Goal: Task Accomplishment & Management: Manage account settings

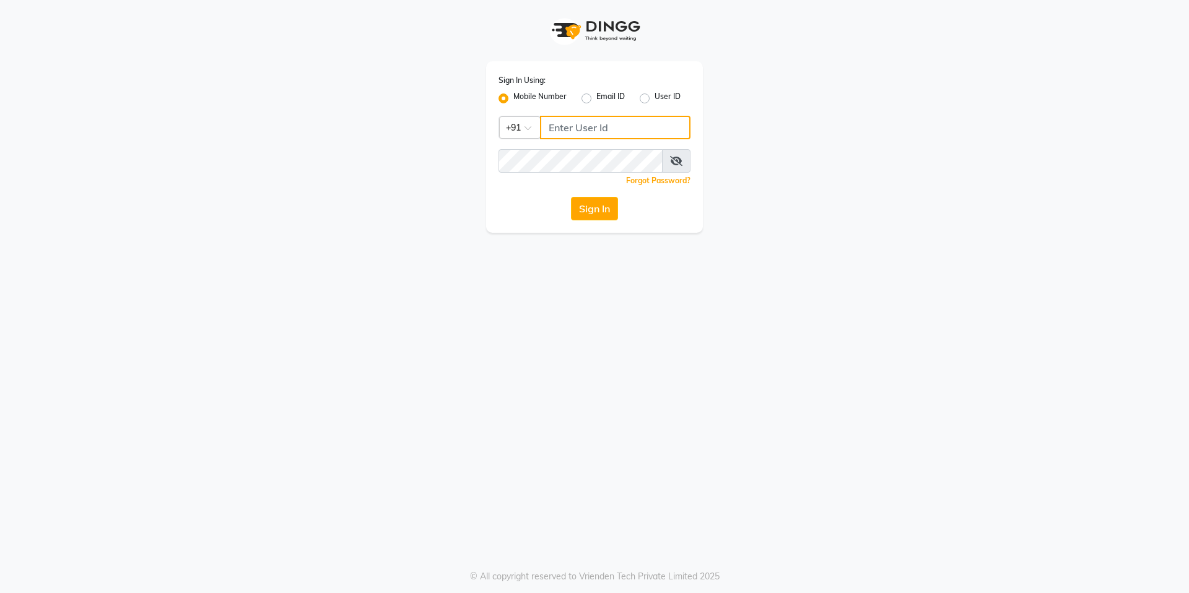
type input "9026627525"
click at [597, 96] on label "Email ID" at bounding box center [611, 98] width 28 height 15
click at [597, 96] on input "Email ID" at bounding box center [601, 95] width 8 height 8
radio input "true"
radio input "false"
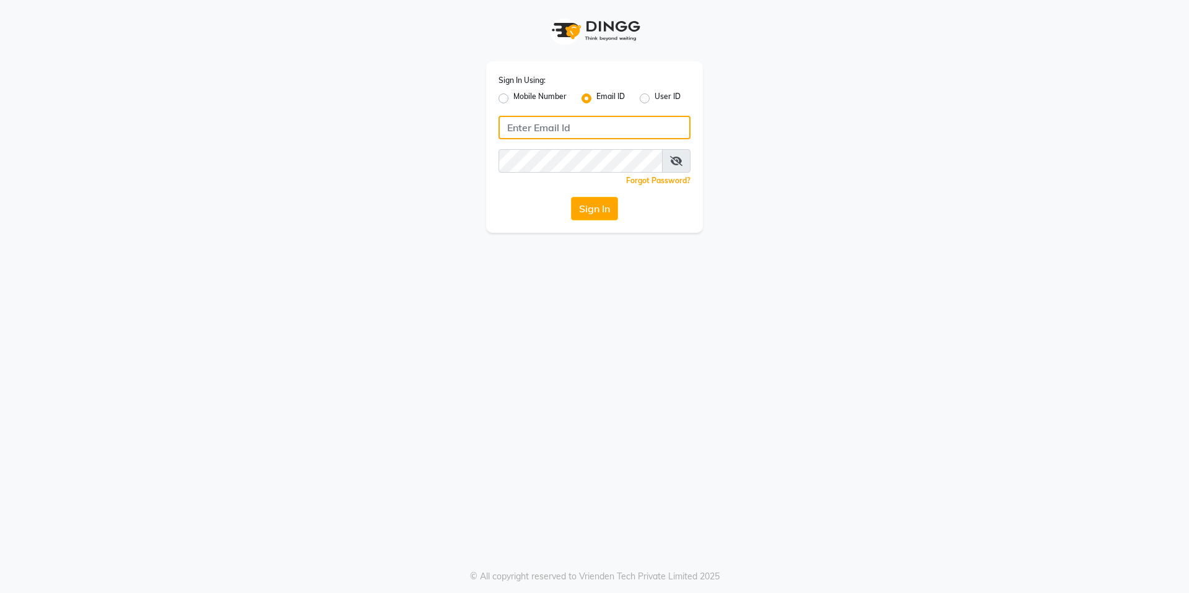
click at [586, 129] on input "Username" at bounding box center [595, 128] width 192 height 24
type input "[EMAIL_ADDRESS][DOMAIN_NAME]"
click at [432, 222] on div "Sign In Using: Mobile Number Email ID User ID [EMAIL_ADDRESS][DOMAIN_NAME] Reme…" at bounding box center [595, 116] width 706 height 233
click at [592, 212] on button "Sign In" at bounding box center [594, 209] width 47 height 24
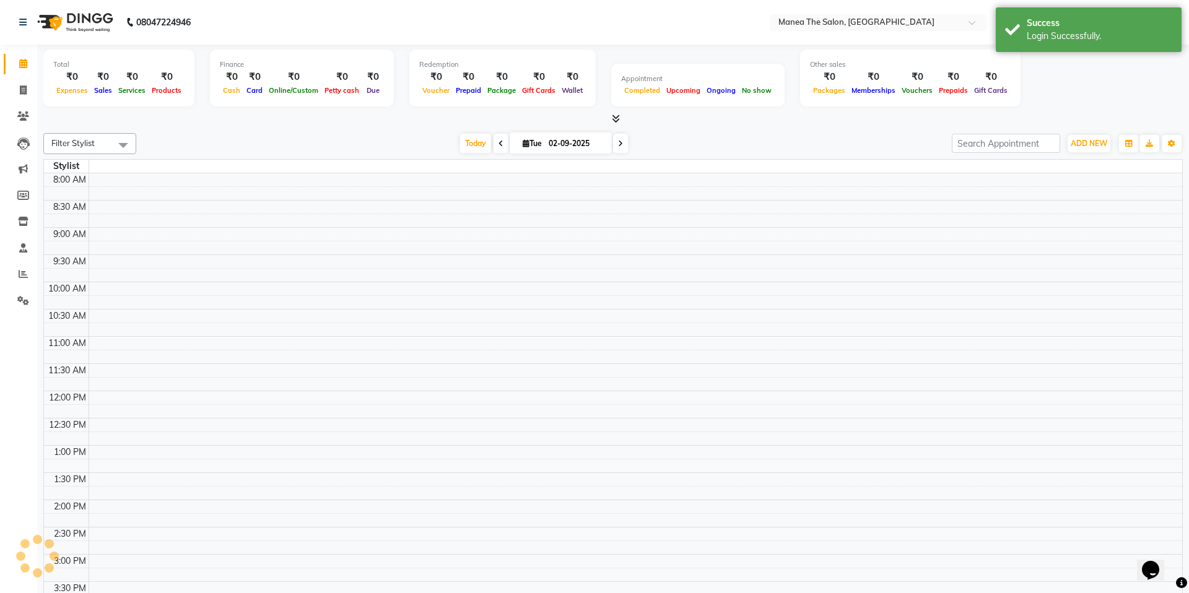
select select "en"
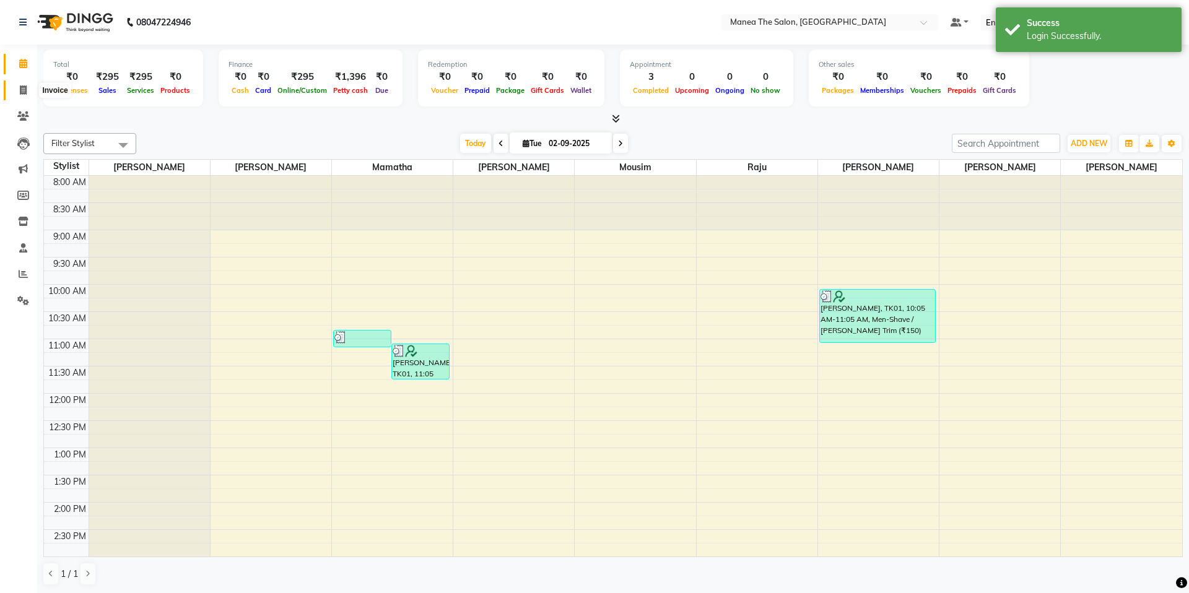
click at [20, 93] on icon at bounding box center [23, 89] width 7 height 9
select select "service"
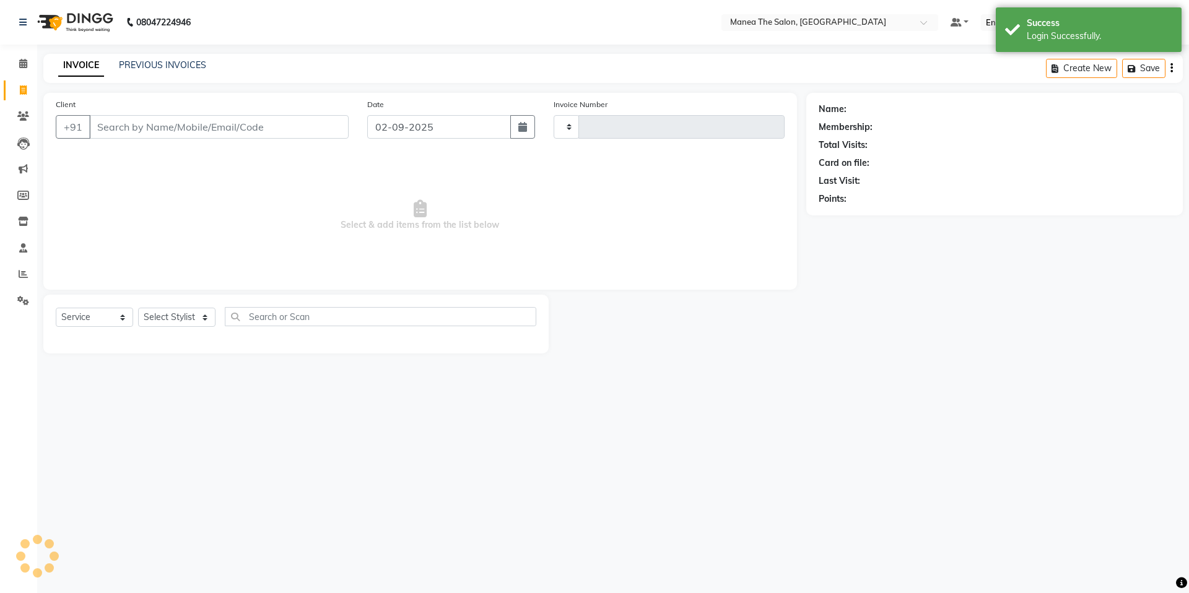
type input "1630"
select select "5514"
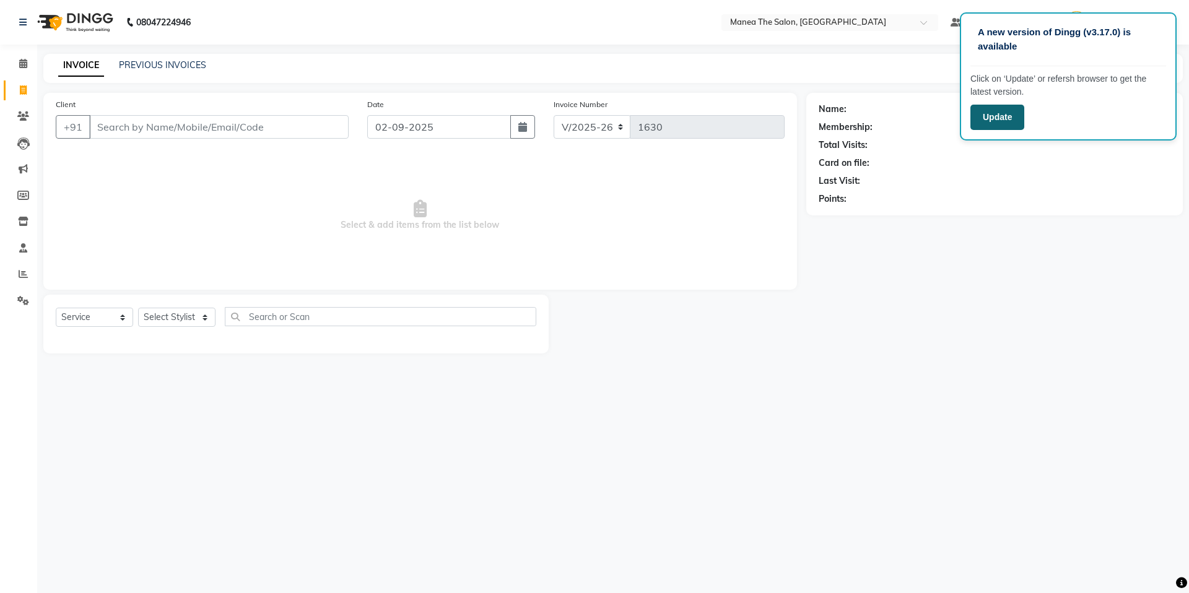
click at [1007, 115] on button "Update" at bounding box center [998, 117] width 54 height 25
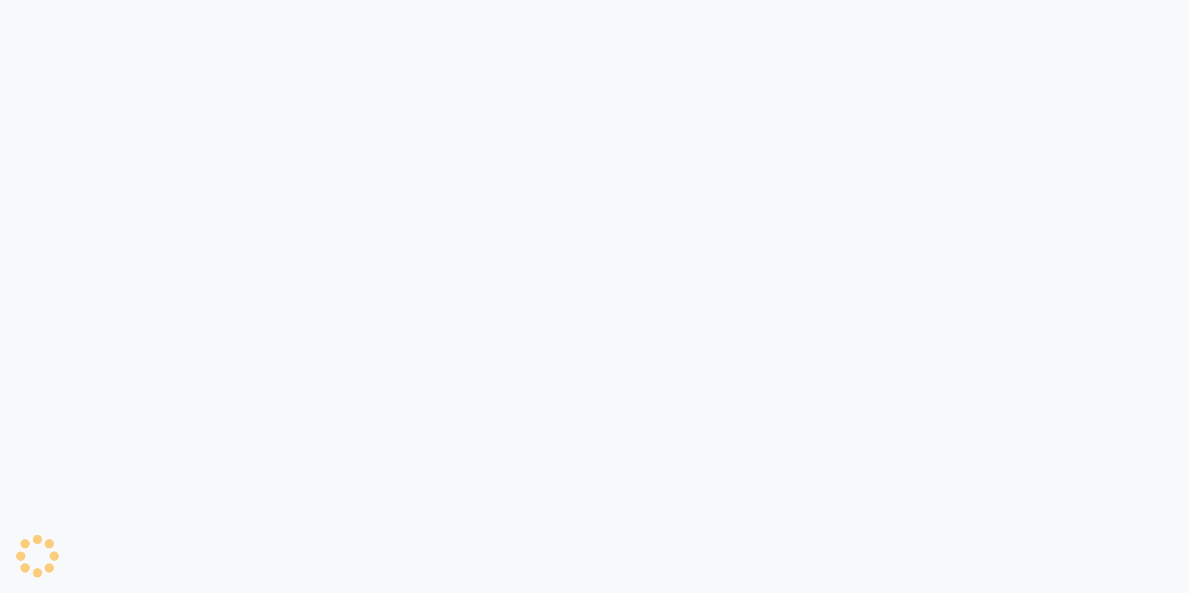
select select "service"
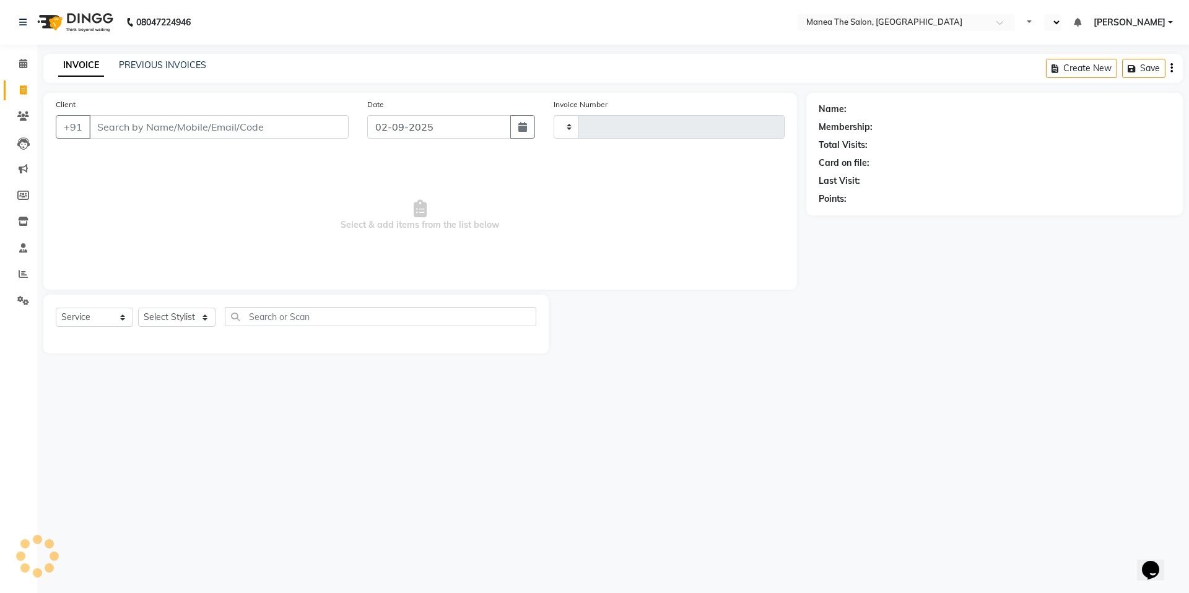
type input "1630"
select select "en"
select select "5514"
click at [148, 67] on link "PREVIOUS INVOICES" at bounding box center [162, 64] width 87 height 11
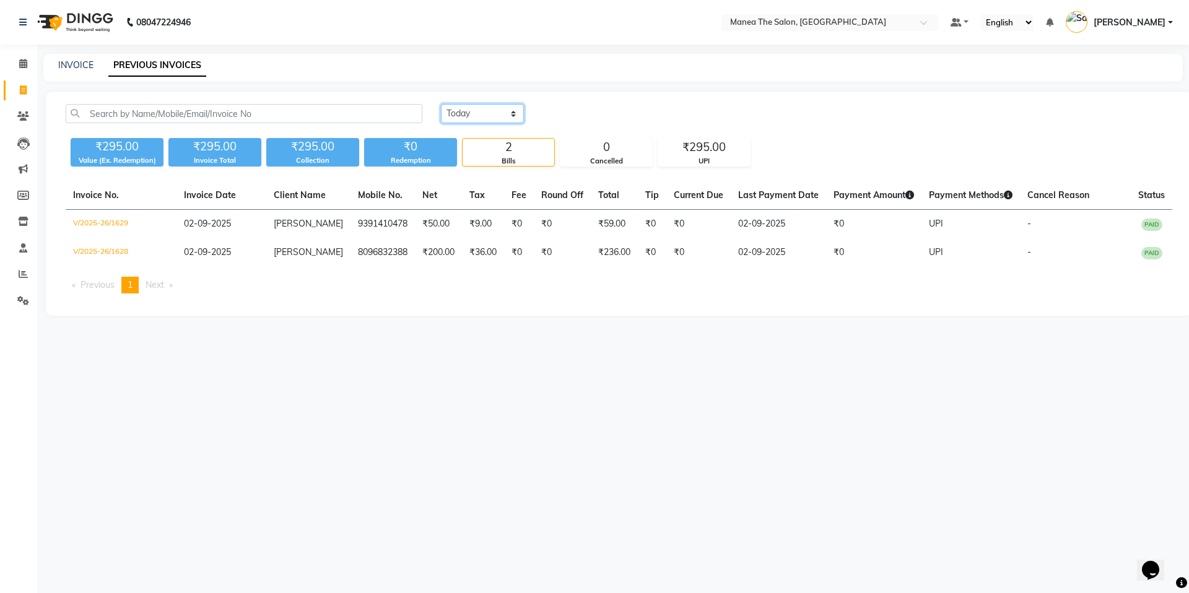
click at [489, 119] on select "Today Yesterday Custom Range" at bounding box center [482, 113] width 83 height 19
select select "range"
click at [441, 104] on select "Today Yesterday Custom Range" at bounding box center [482, 113] width 83 height 19
click at [611, 119] on input "02-09-2025" at bounding box center [583, 113] width 87 height 17
select select "9"
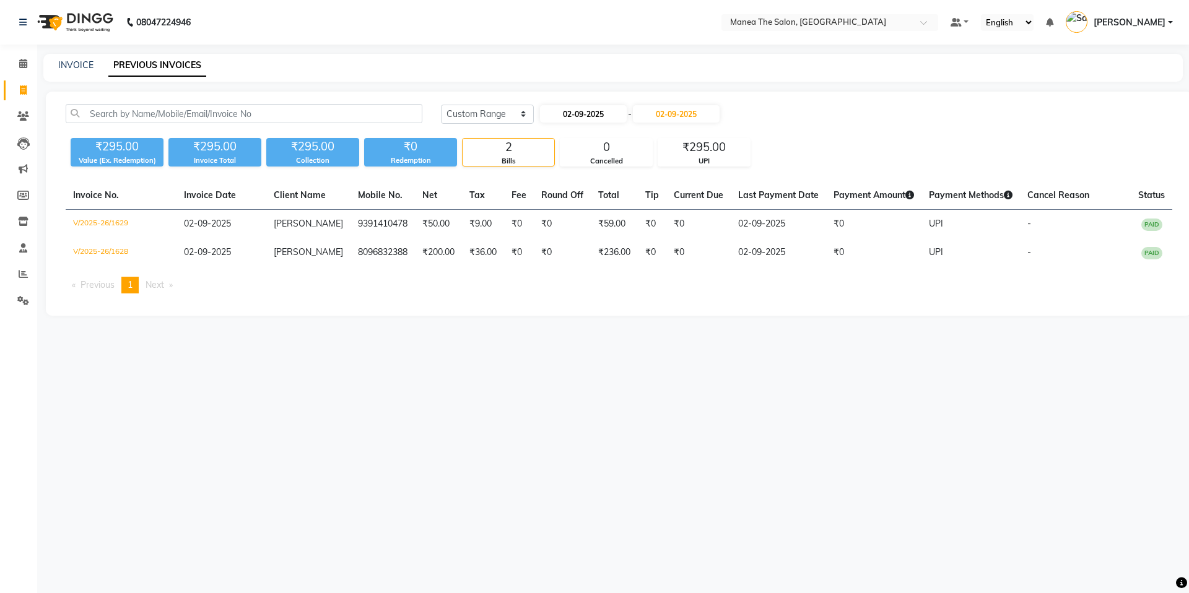
select select "2025"
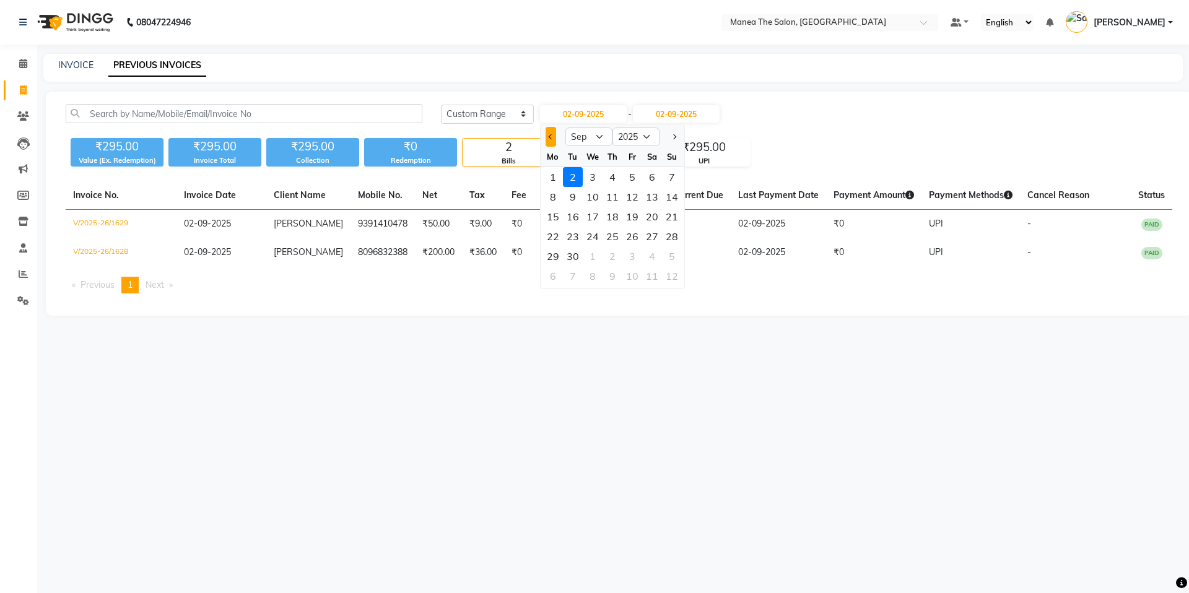
click at [553, 139] on button "Previous month" at bounding box center [551, 137] width 11 height 20
select select "8"
click at [628, 176] on div "1" at bounding box center [633, 177] width 20 height 20
type input "01-08-2025"
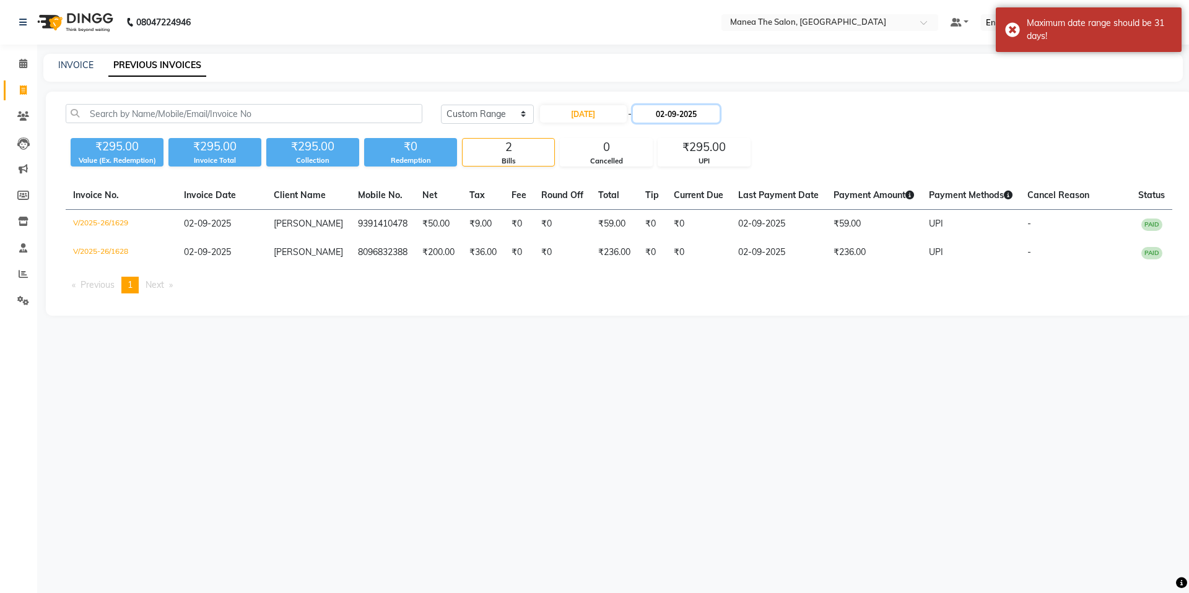
click at [684, 117] on input "02-09-2025" at bounding box center [676, 113] width 87 height 17
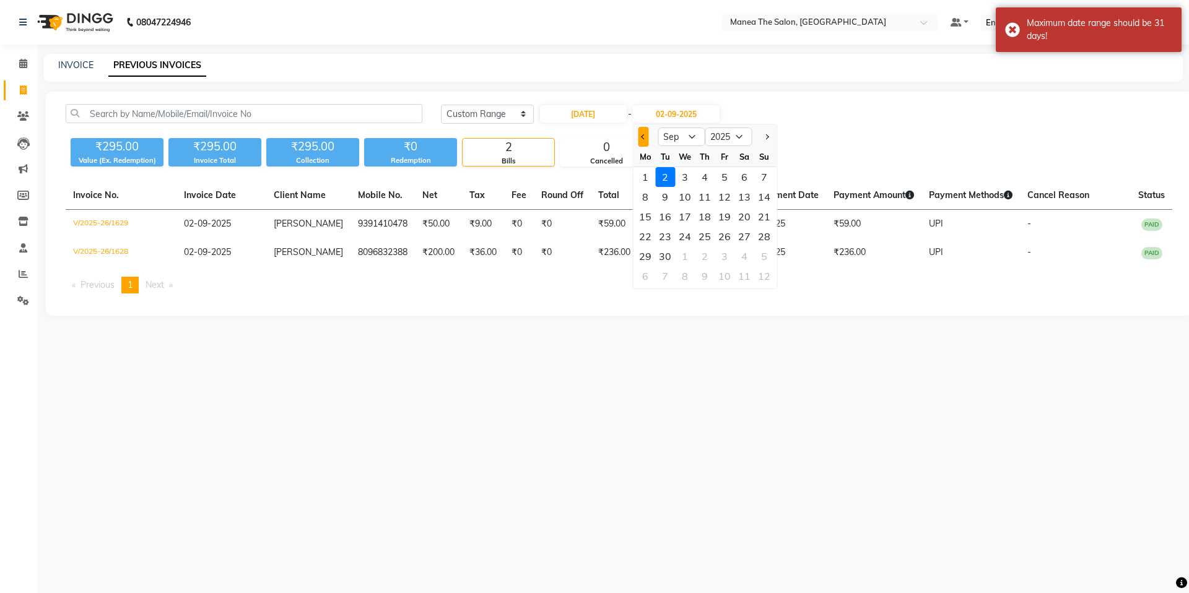
click at [644, 139] on button "Previous month" at bounding box center [643, 137] width 11 height 20
select select "8"
click at [768, 257] on div "31" at bounding box center [765, 257] width 20 height 20
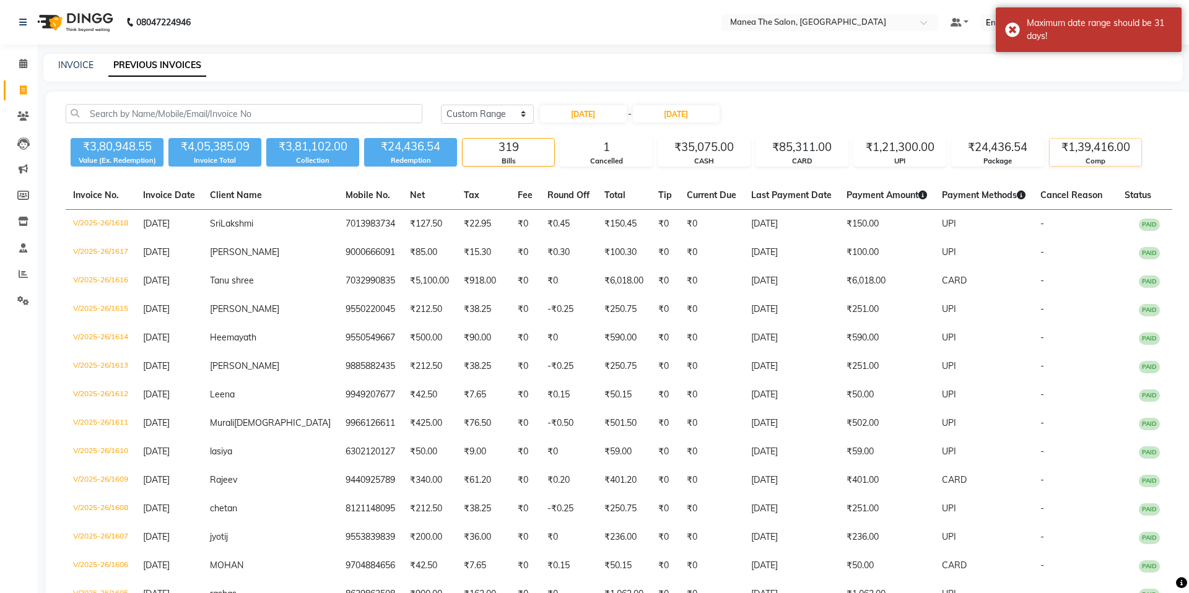
click at [1075, 156] on div "Comp" at bounding box center [1096, 161] width 92 height 11
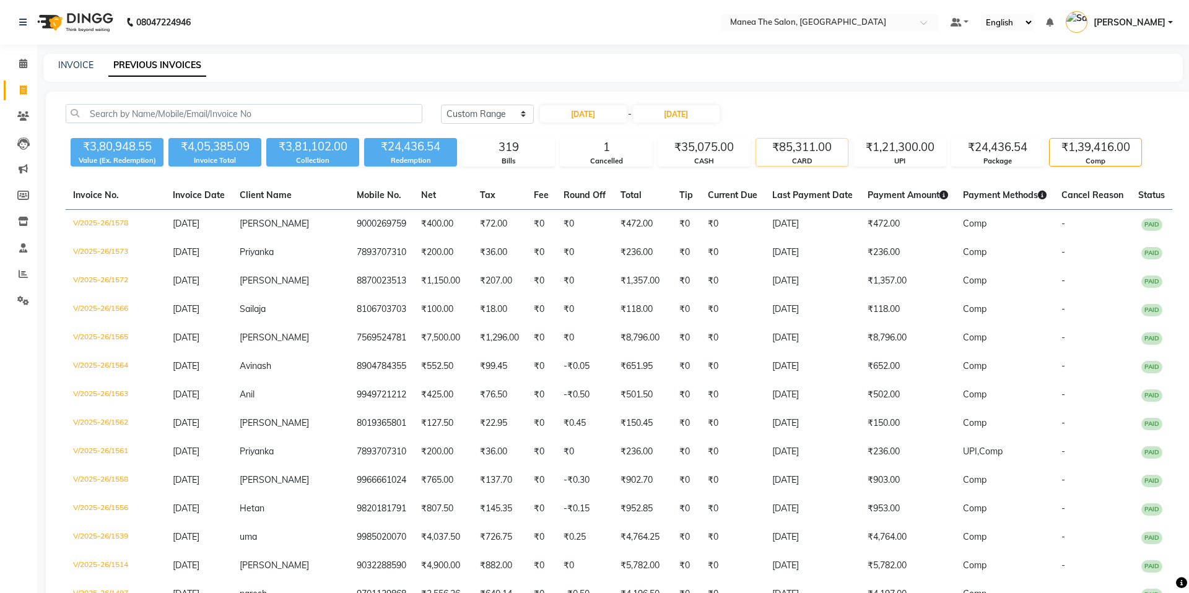
click at [826, 154] on div "₹85,311.00" at bounding box center [802, 147] width 92 height 17
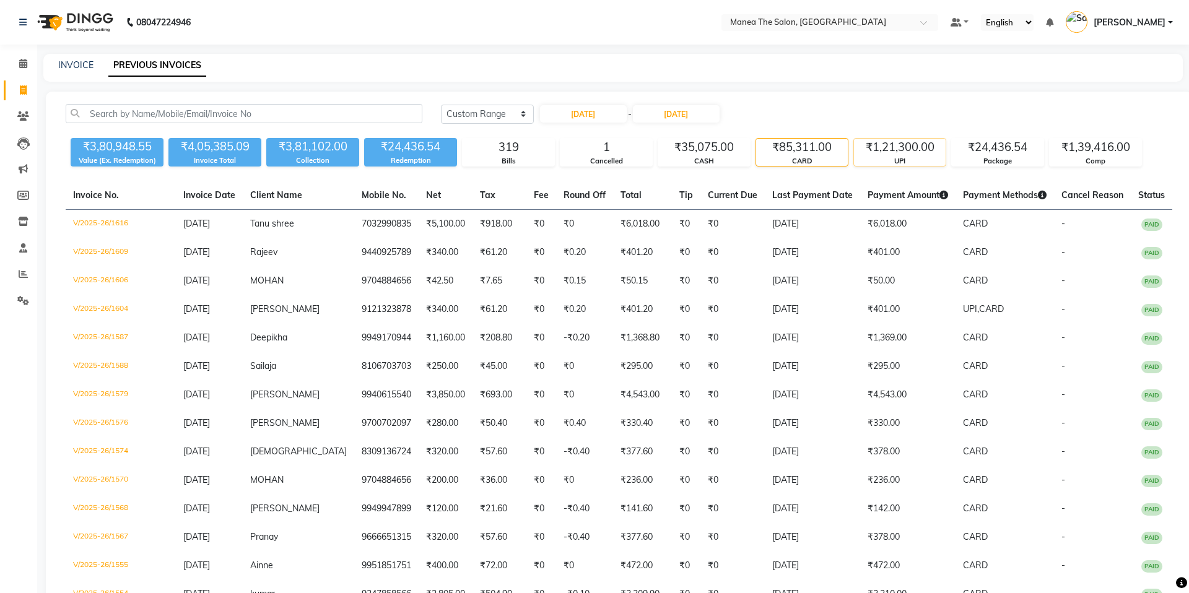
click at [898, 155] on div "₹1,21,300.00" at bounding box center [900, 147] width 92 height 17
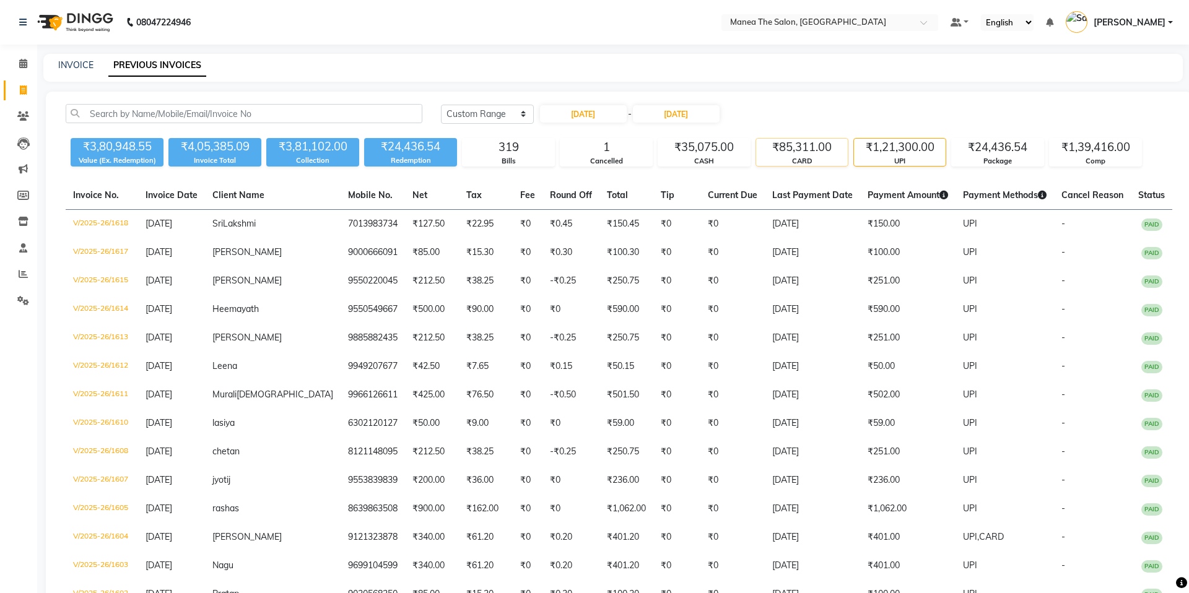
click at [805, 163] on div "CARD" at bounding box center [802, 161] width 92 height 11
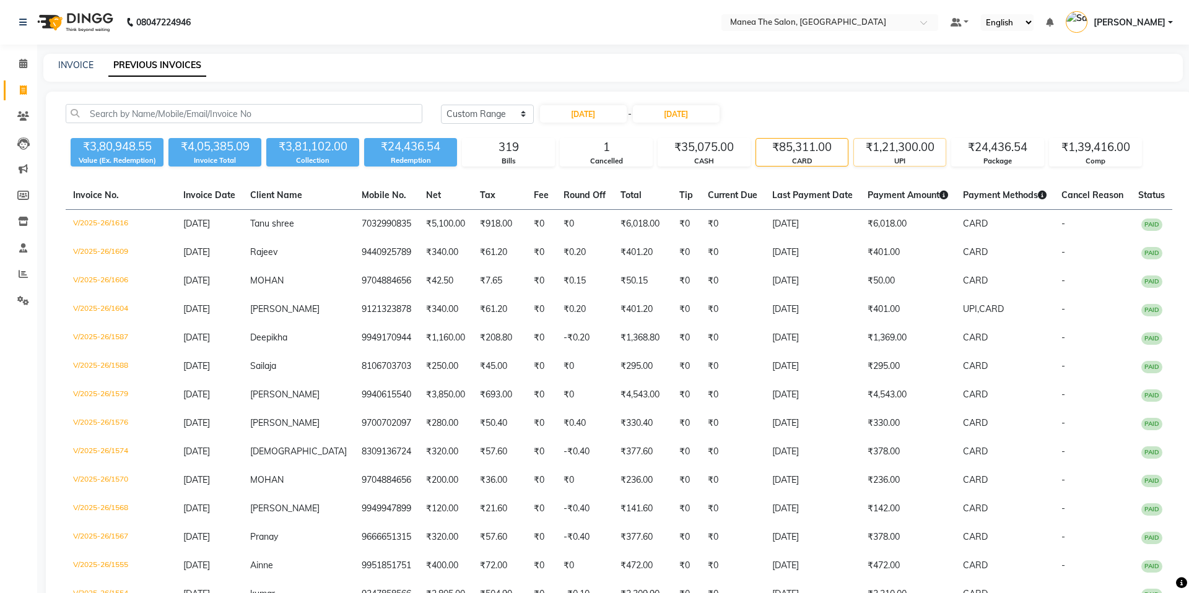
click at [880, 147] on div "₹1,21,300.00" at bounding box center [900, 147] width 92 height 17
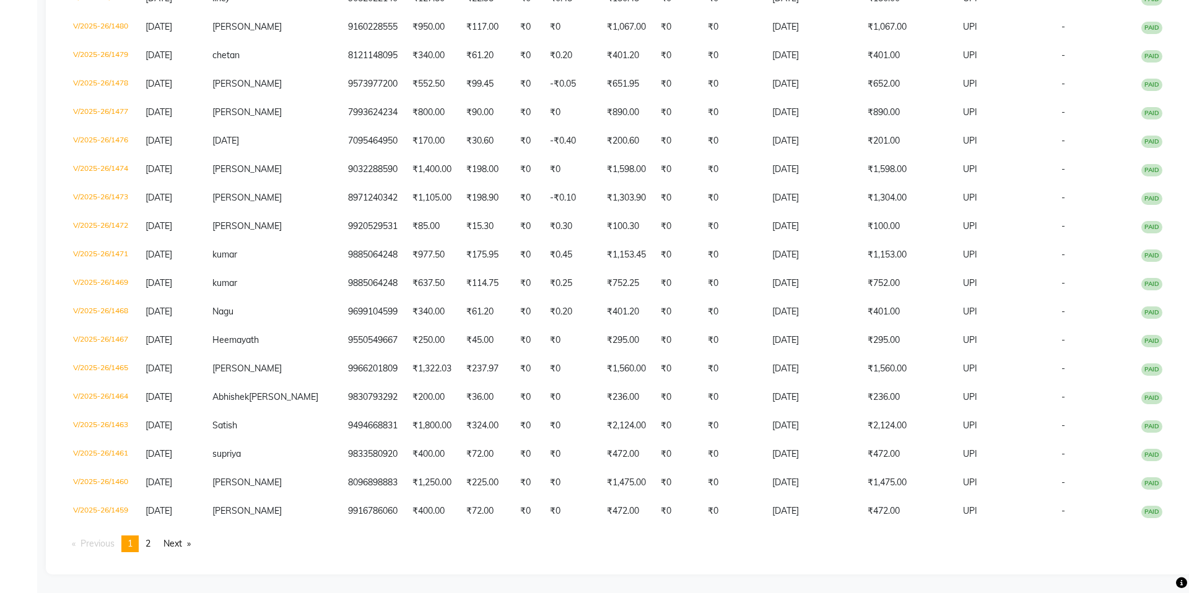
scroll to position [2596, 0]
click at [155, 542] on link "page 2" at bounding box center [147, 544] width 17 height 17
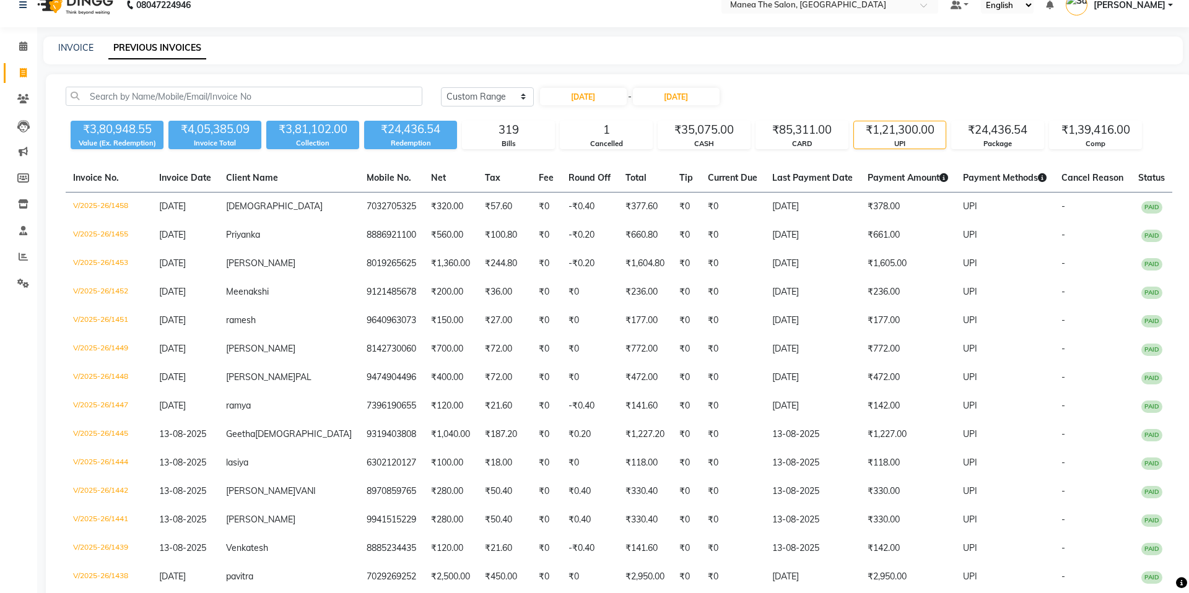
scroll to position [0, 0]
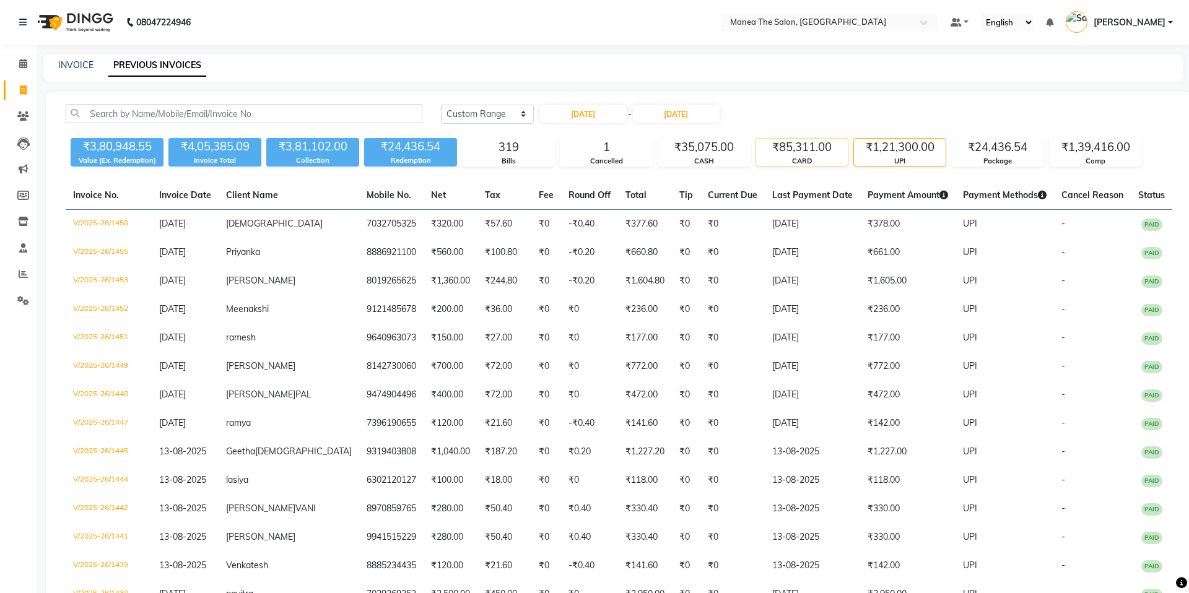
click at [780, 156] on div "CARD" at bounding box center [802, 161] width 92 height 11
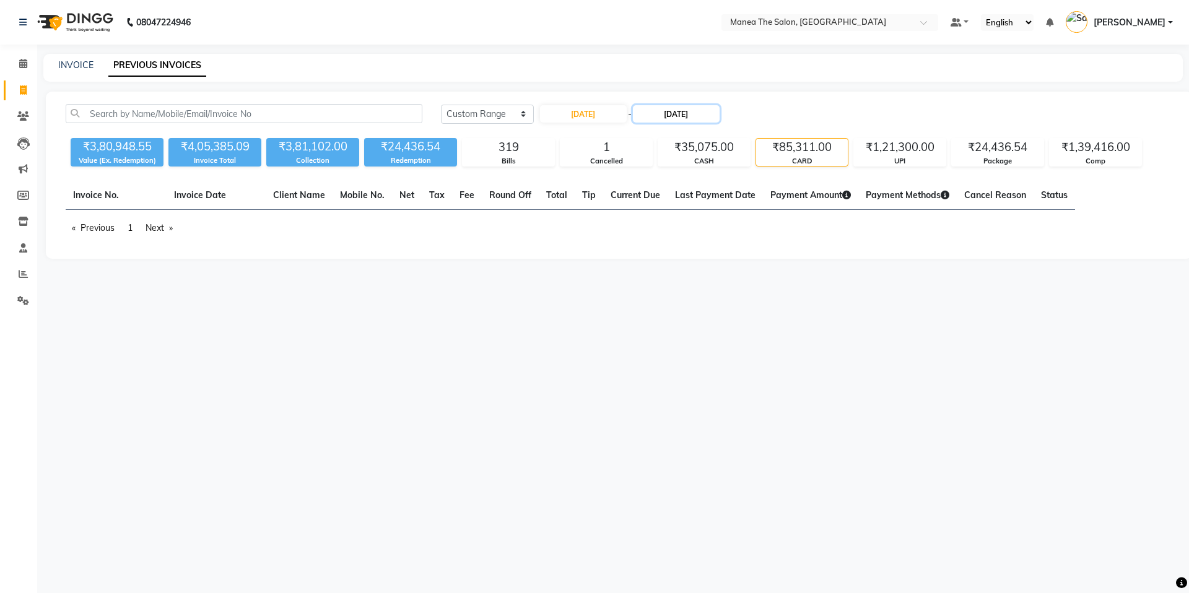
click at [660, 115] on input "31-08-2025" at bounding box center [676, 113] width 87 height 17
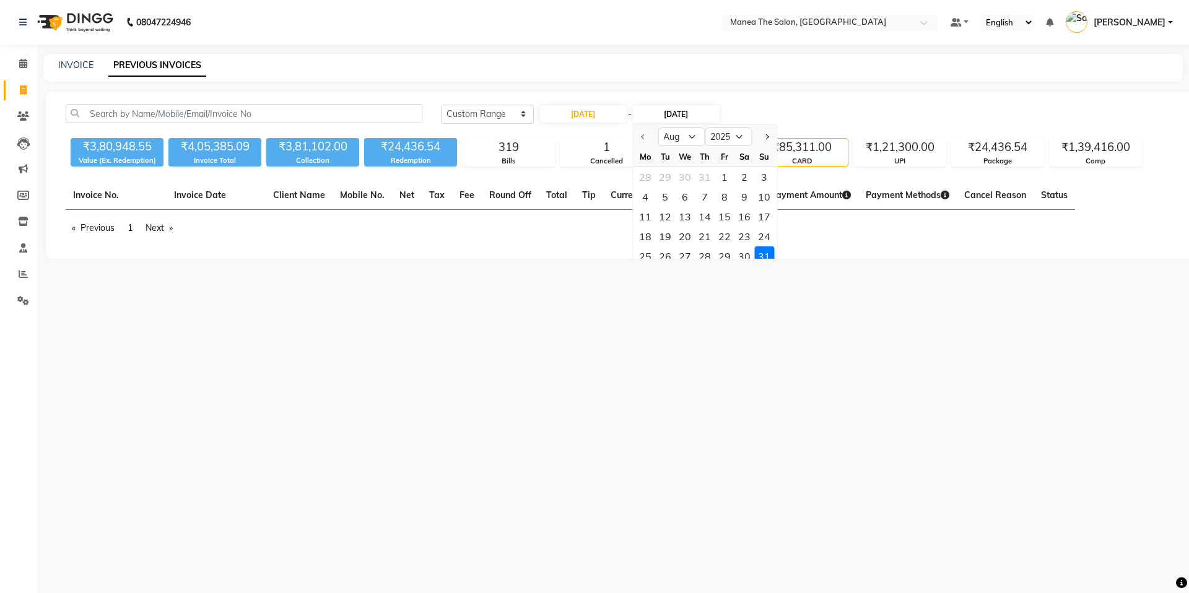
scroll to position [7, 0]
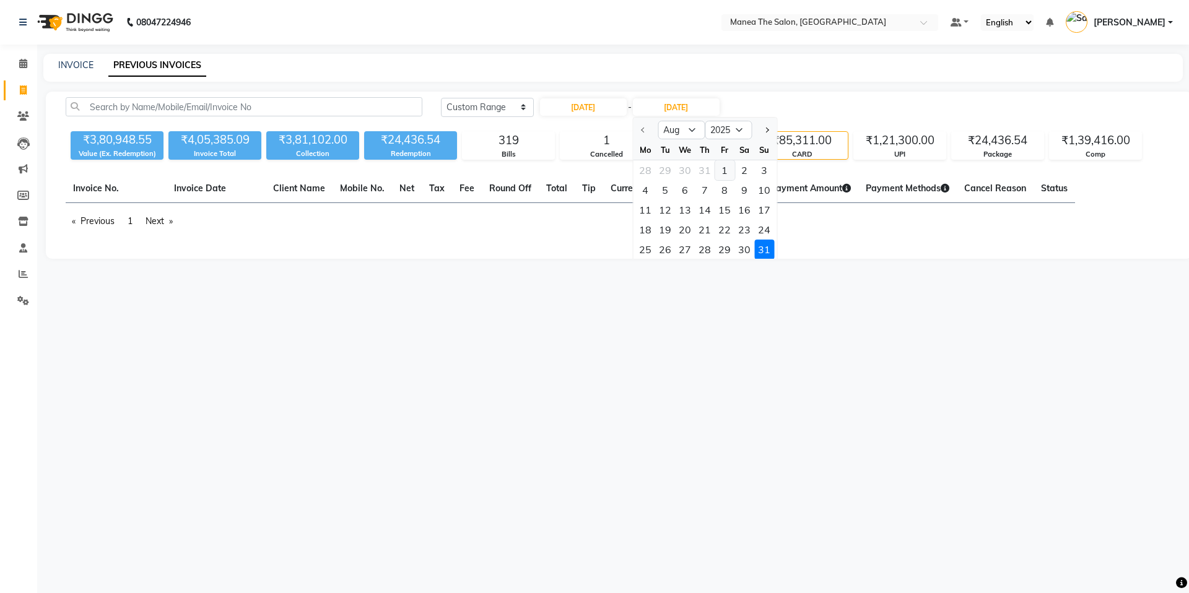
click at [729, 169] on div "1" at bounding box center [725, 170] width 20 height 20
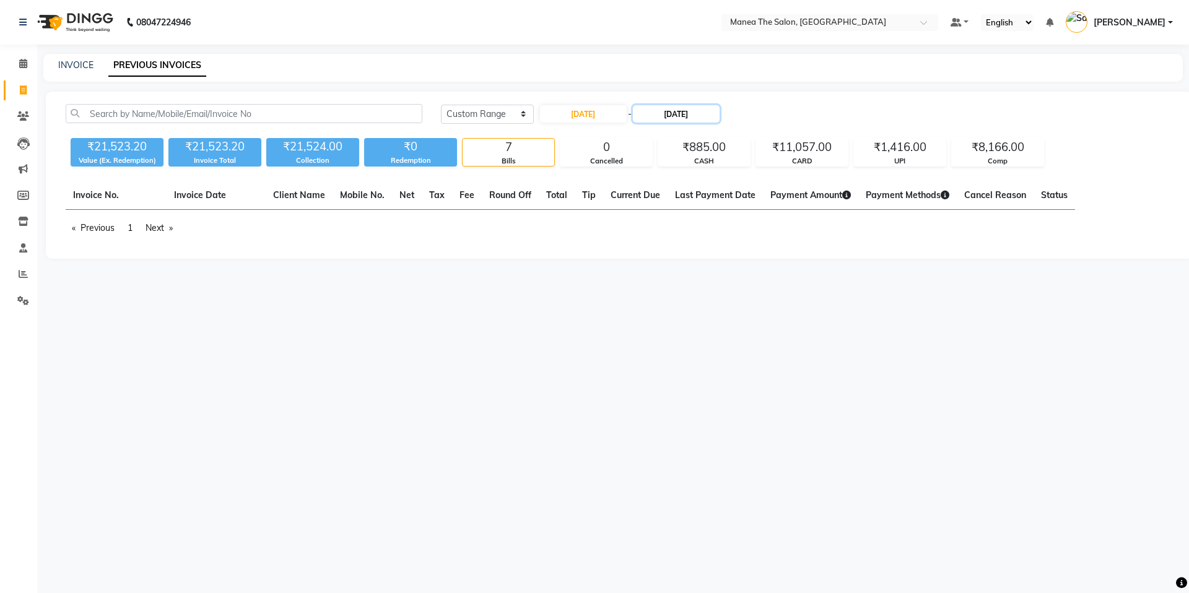
click at [662, 115] on input "01-08-2025" at bounding box center [676, 113] width 87 height 17
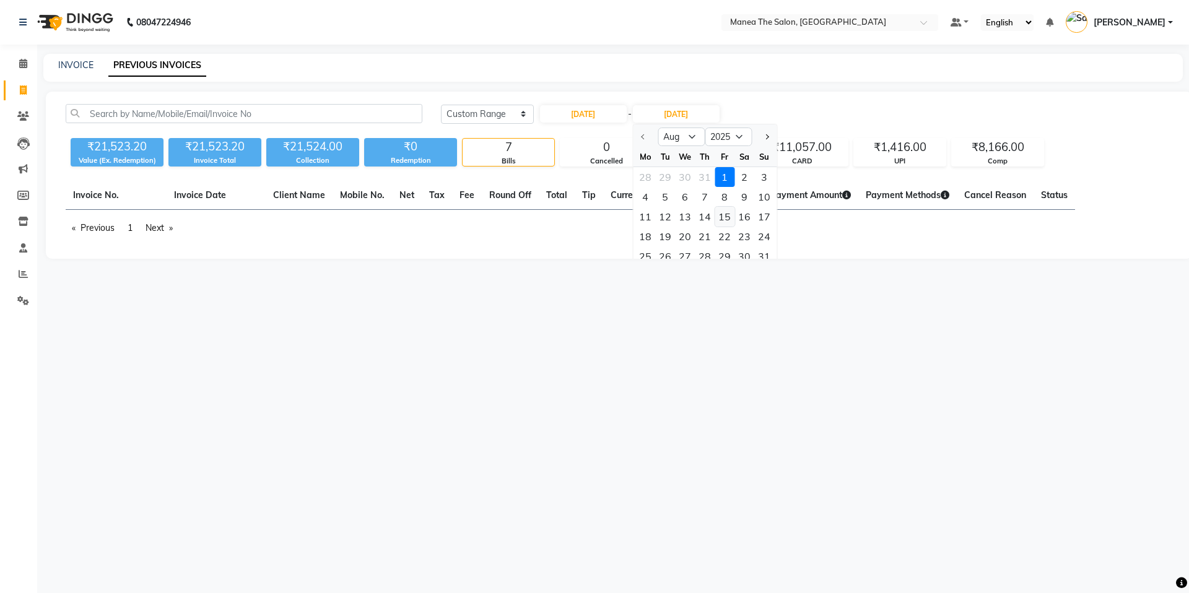
click at [727, 219] on div "15" at bounding box center [725, 217] width 20 height 20
type input "15-08-2025"
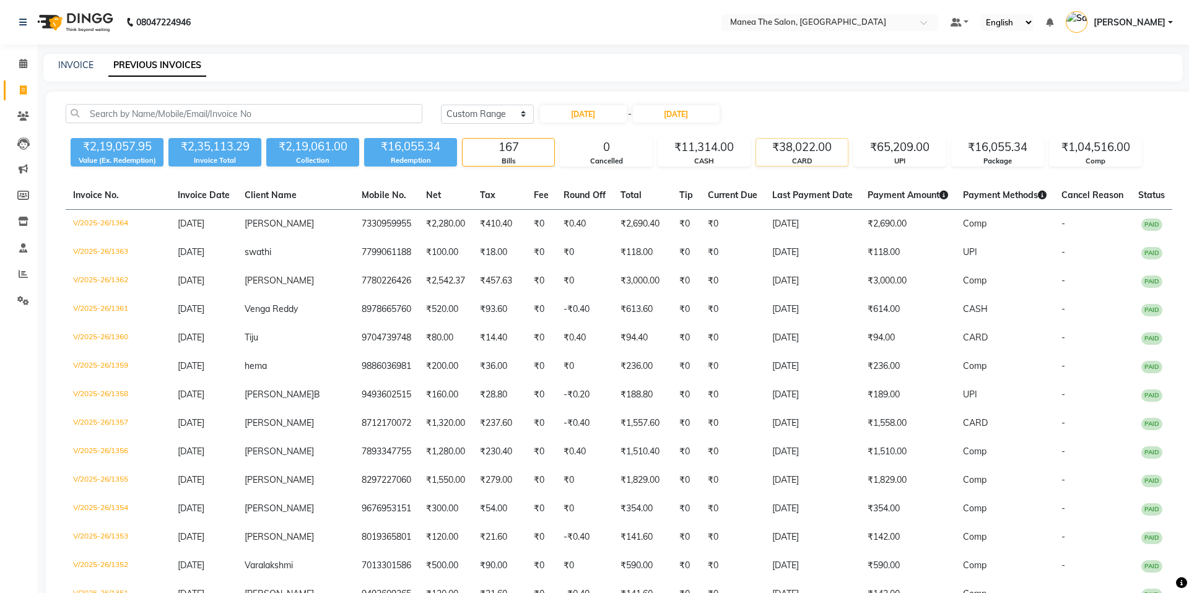
click at [816, 160] on div "CARD" at bounding box center [802, 161] width 92 height 11
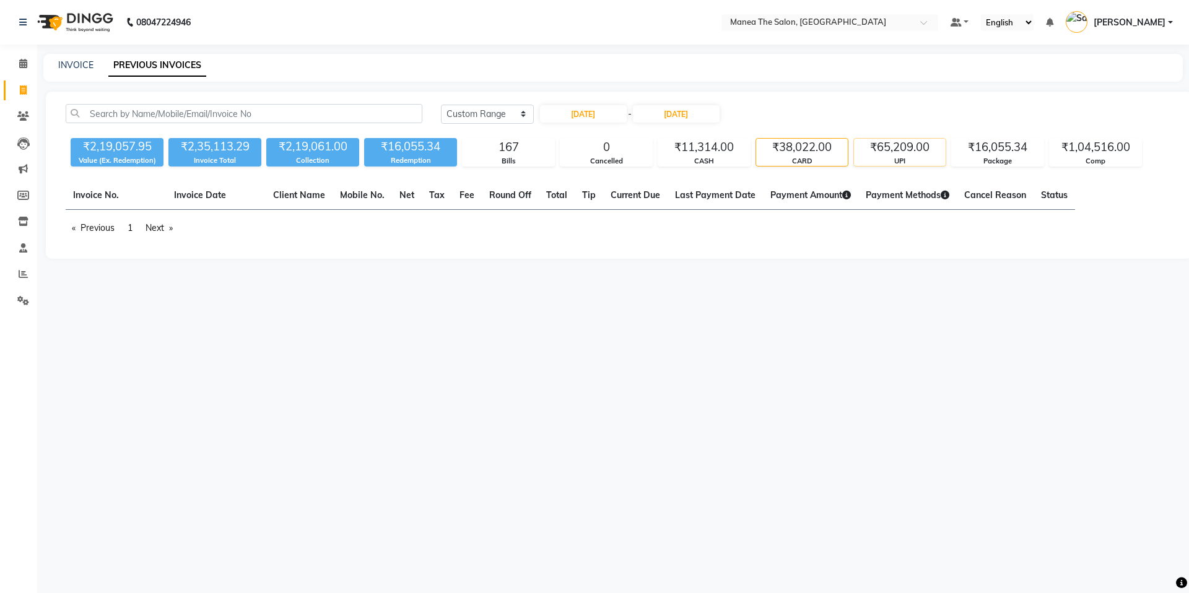
click at [909, 155] on div "₹65,209.00" at bounding box center [900, 147] width 92 height 17
click at [814, 157] on div "CARD" at bounding box center [802, 161] width 92 height 11
click at [673, 122] on input "15-08-2025" at bounding box center [676, 113] width 87 height 17
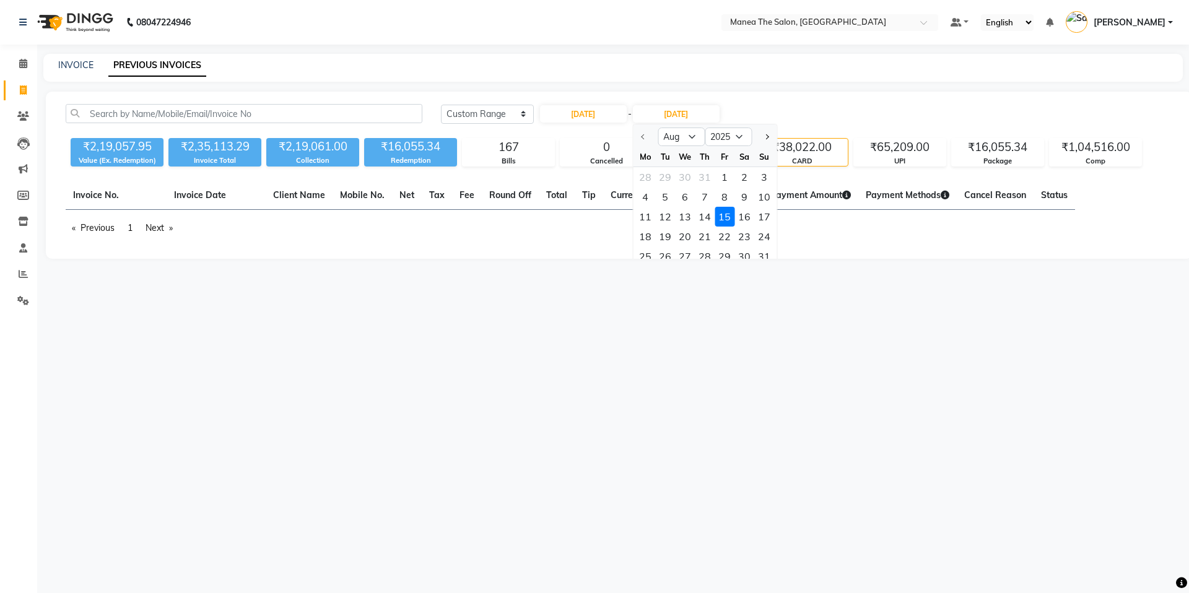
click at [721, 215] on div "15" at bounding box center [725, 217] width 20 height 20
